Goal: Task Accomplishment & Management: Use online tool/utility

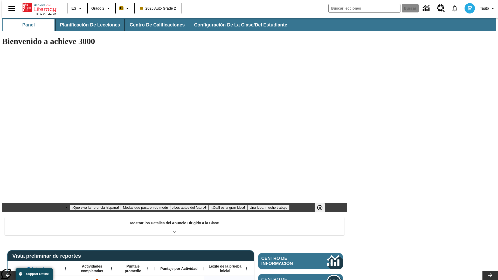
click at [87, 25] on button "Planificación de lecciones" at bounding box center [90, 25] width 69 height 12
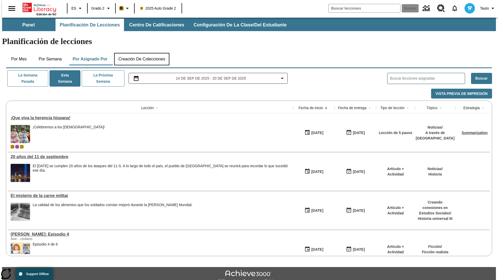
click at [142, 53] on button "Creación de colecciones" at bounding box center [141, 59] width 55 height 12
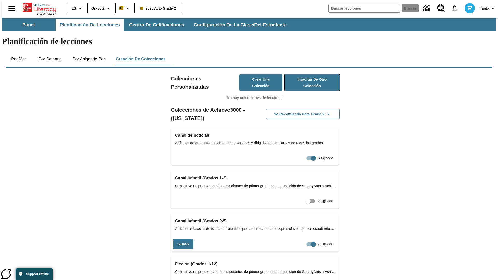
click at [305, 75] on button "Importar de otro Colección" at bounding box center [312, 83] width 55 height 16
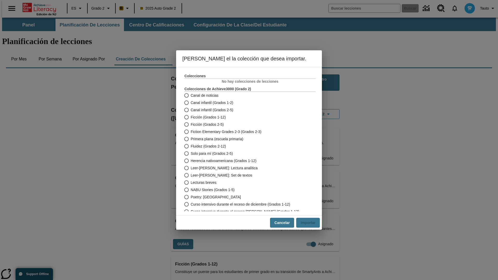
click at [247, 132] on span "Fiction Elementary Grades 2-3 (Grados 2-3)" at bounding box center [226, 131] width 71 height 5
click at [191, 132] on input "Fiction Elementary Grades 2-3 (Grados 2-3)" at bounding box center [186, 131] width 9 height 7
radio input "true"
click at [310, 223] on button "Importar" at bounding box center [308, 223] width 24 height 10
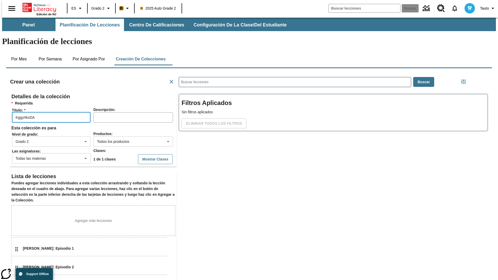
scroll to position [104, 156]
type input "KggyrIkxDA"
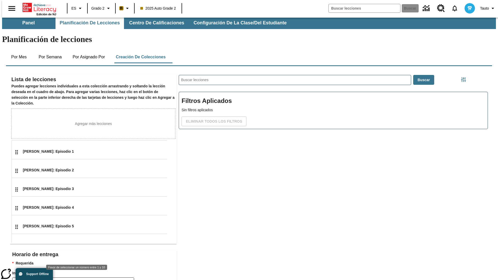
type input "2"
click at [131, 273] on body "Saltar al contenido principal Edición de NJ ES Grado 2 B 2025 Auto Grade 2 Busc…" at bounding box center [249, 179] width 494 height 326
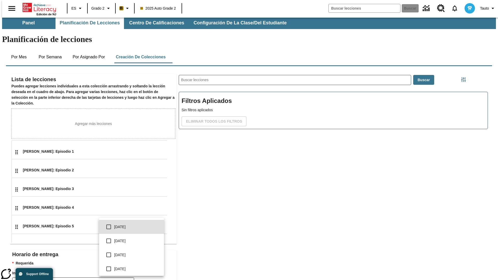
scroll to position [99, 0]
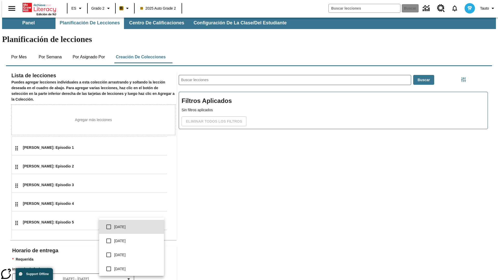
click at [109, 227] on input "checkbox" at bounding box center [108, 227] width 11 height 11
checkbox input "true"
type input "0"
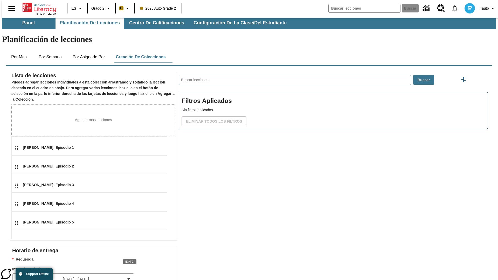
type input "5"
